Goal: Task Accomplishment & Management: Manage account settings

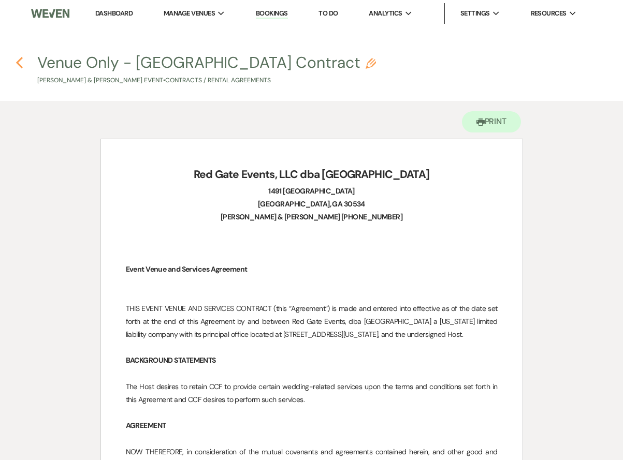
click at [19, 61] on use "button" at bounding box center [19, 62] width 7 height 11
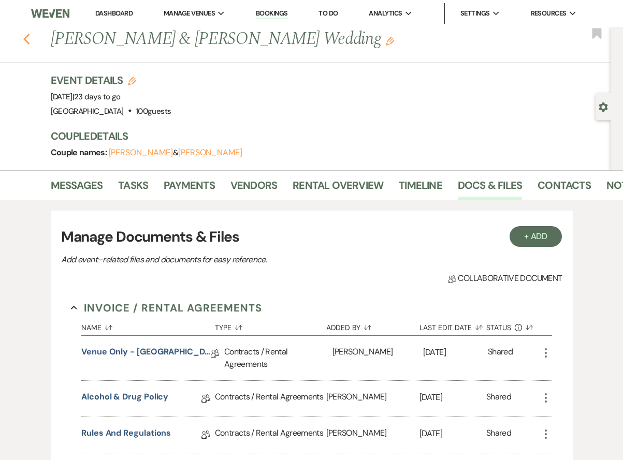
click at [26, 36] on use "button" at bounding box center [26, 39] width 7 height 11
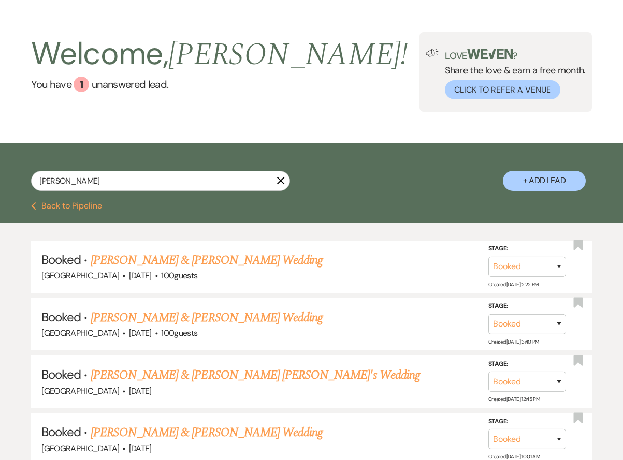
scroll to position [28, 0]
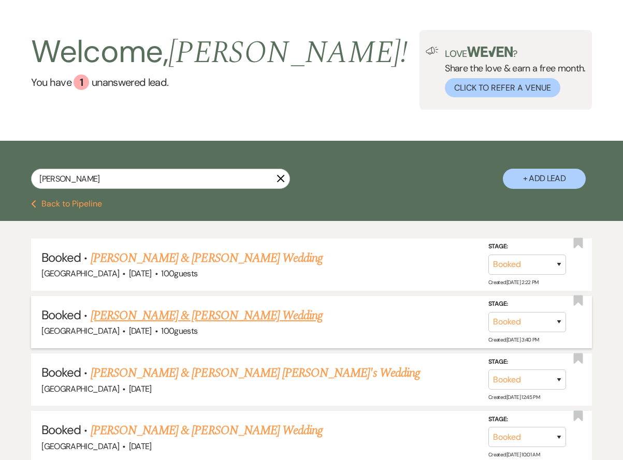
click at [204, 313] on link "[PERSON_NAME] & [PERSON_NAME] Wedding" at bounding box center [207, 315] width 232 height 19
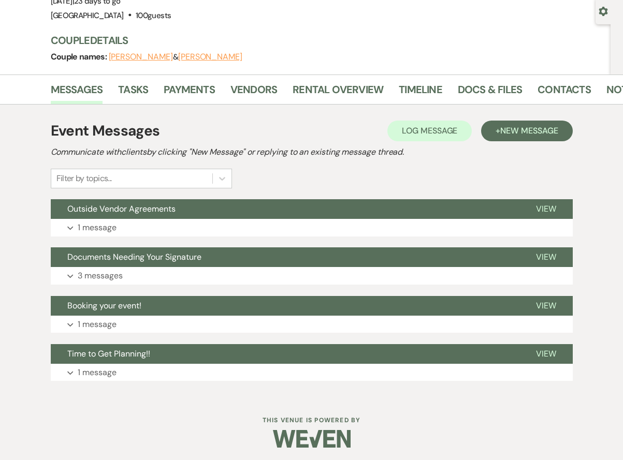
scroll to position [99, 0]
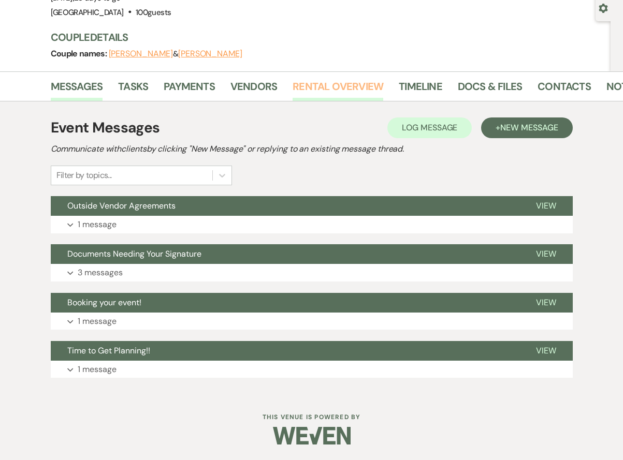
click at [341, 88] on link "Rental Overview" at bounding box center [337, 89] width 91 height 23
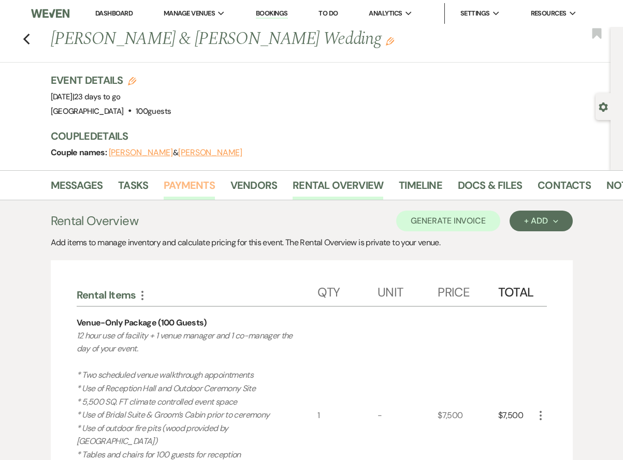
click at [186, 181] on link "Payments" at bounding box center [189, 188] width 51 height 23
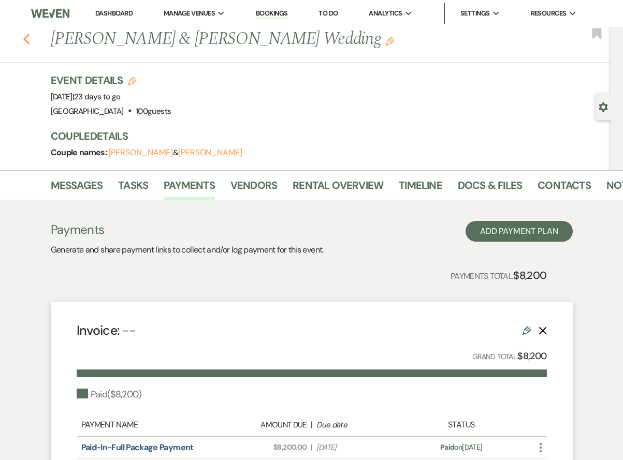
click at [25, 37] on use "button" at bounding box center [26, 39] width 7 height 11
